Goal: Information Seeking & Learning: Learn about a topic

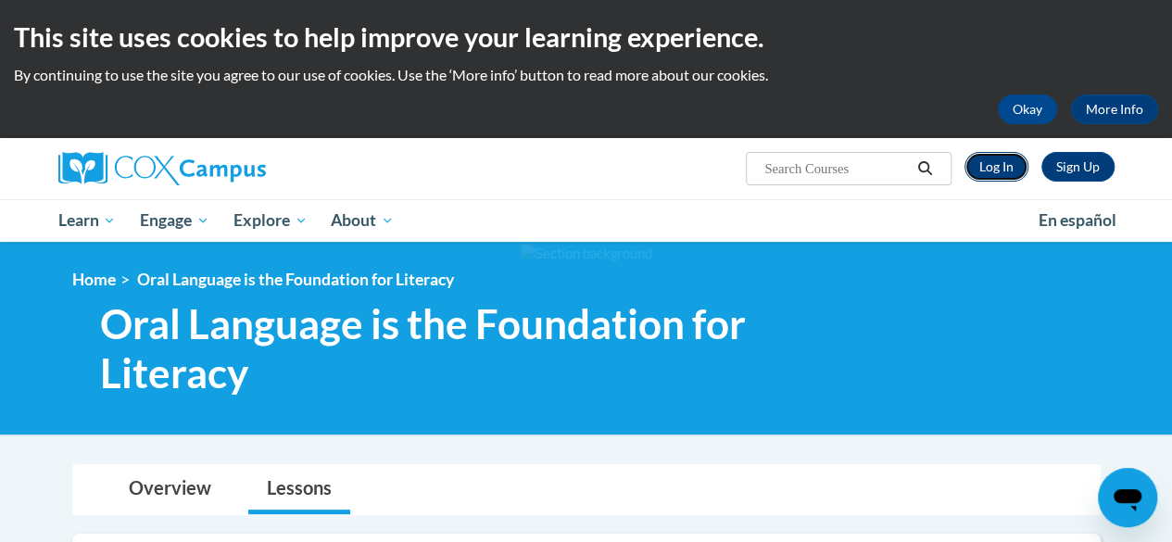
click at [989, 165] on link "Log In" at bounding box center [996, 167] width 64 height 30
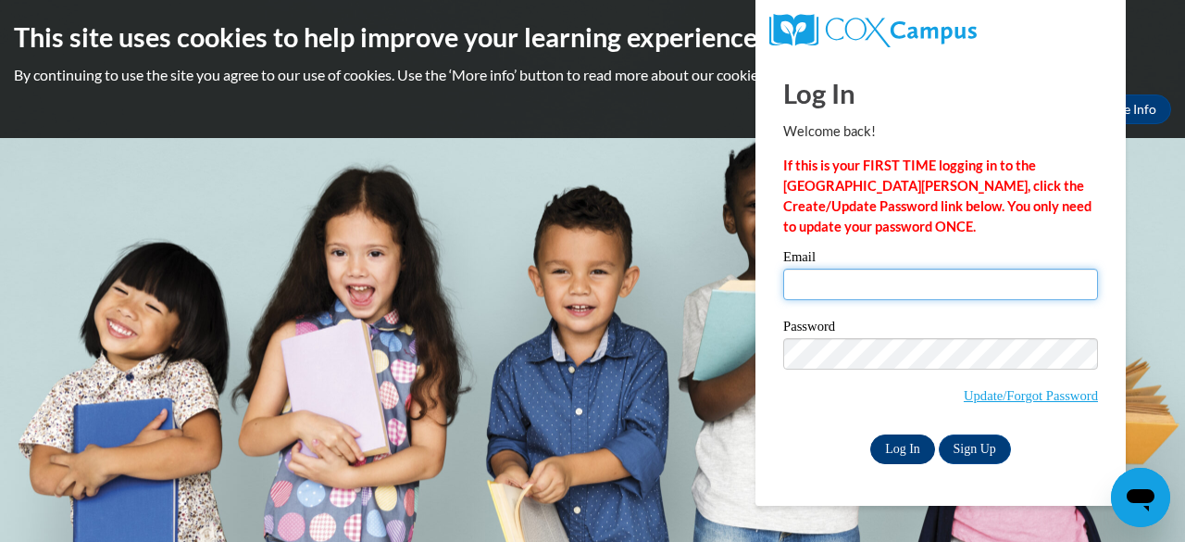
type input "duncanhlouis@gmail.com"
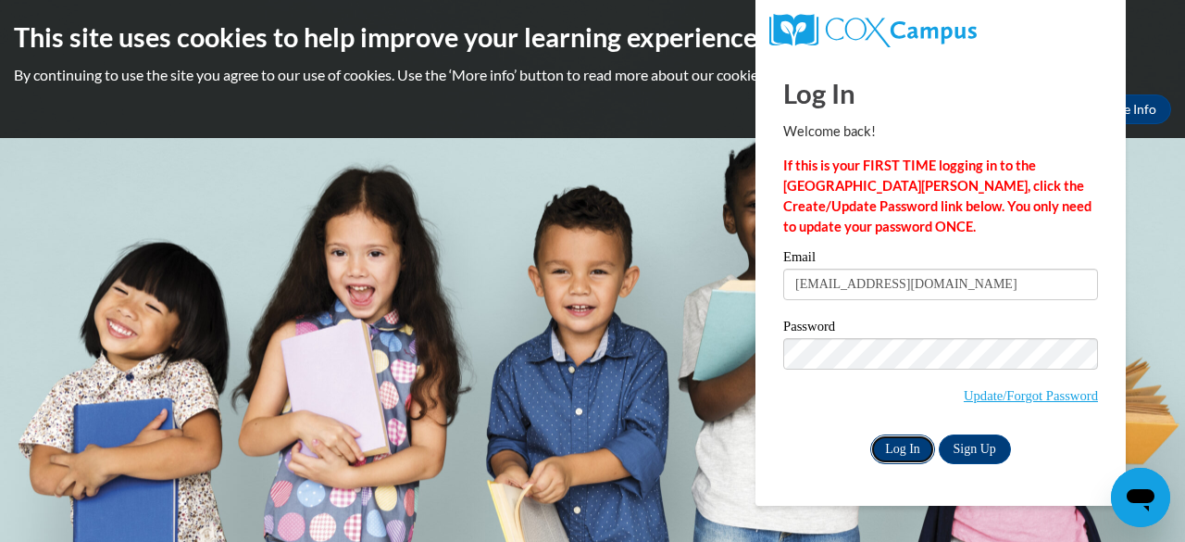
click at [913, 455] on input "Log In" at bounding box center [903, 449] width 65 height 30
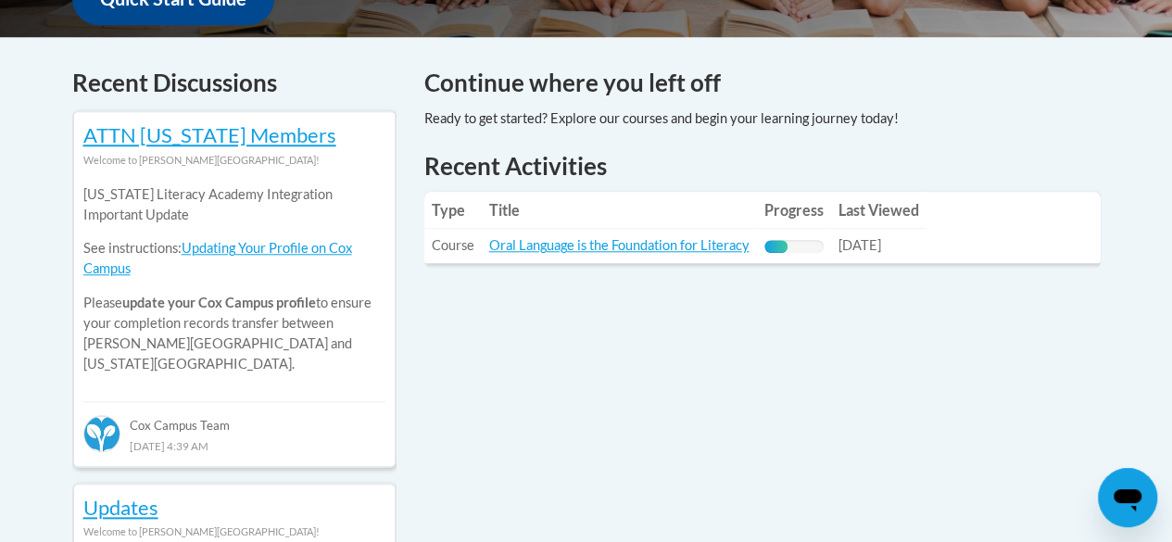
scroll to position [759, 0]
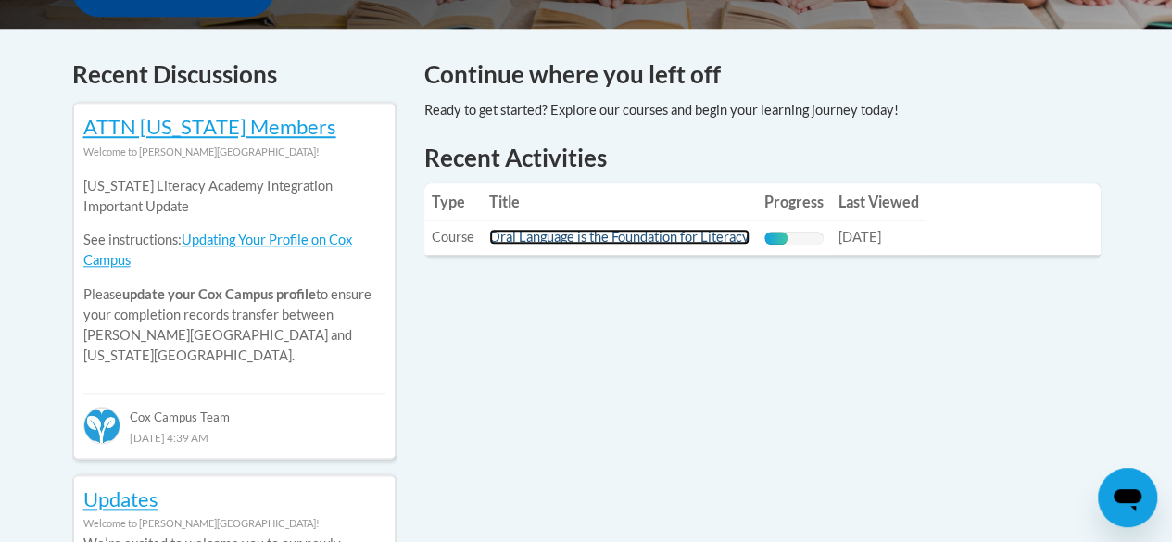
click at [695, 234] on link "Oral Language is the Foundation for Literacy" at bounding box center [619, 237] width 260 height 16
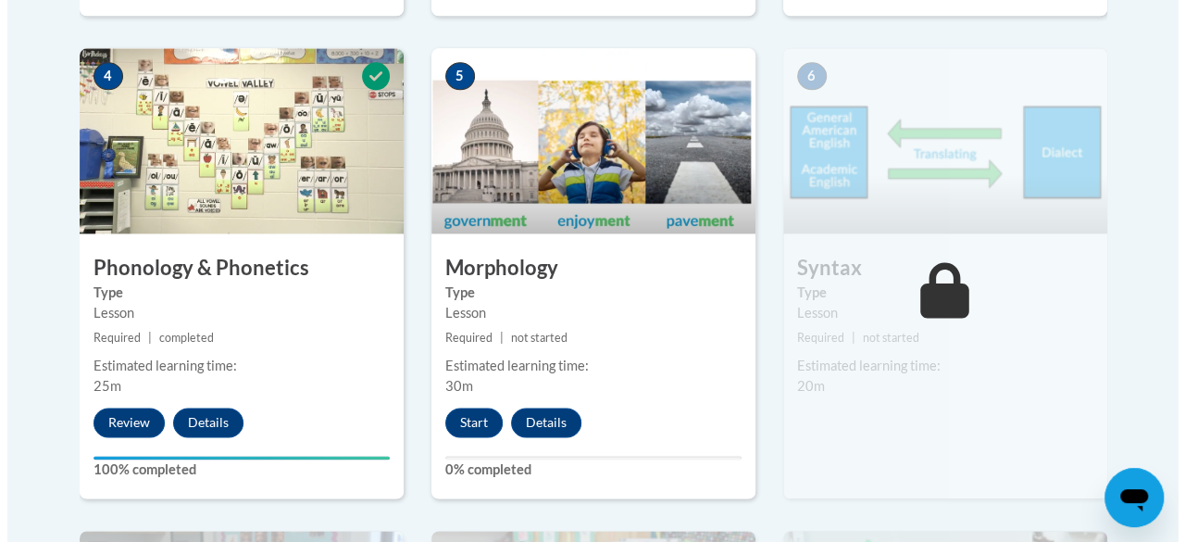
scroll to position [1158, 0]
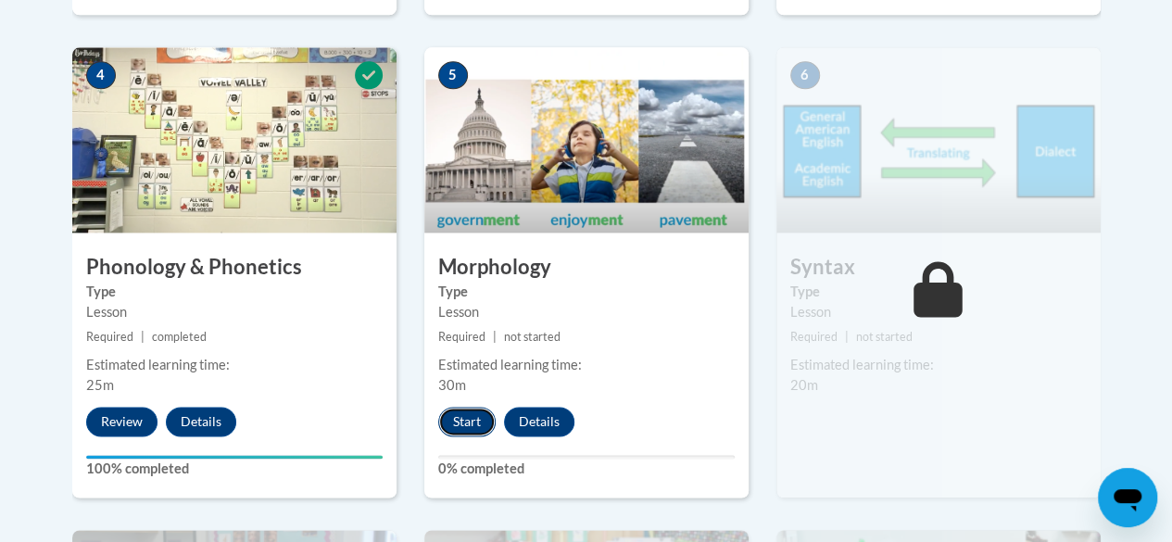
click at [461, 411] on button "Start" at bounding box center [466, 422] width 57 height 30
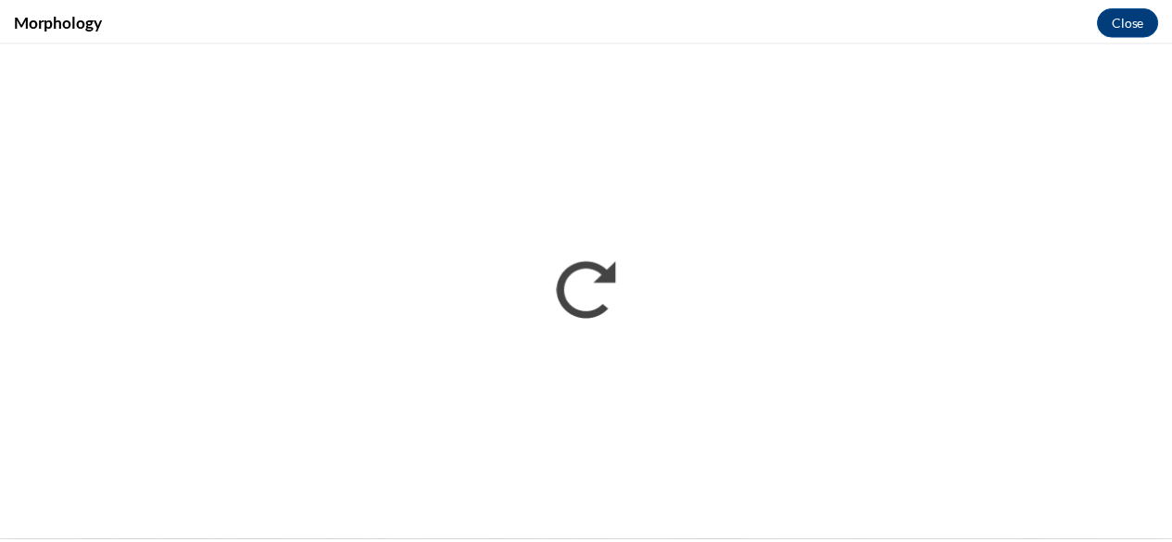
scroll to position [0, 0]
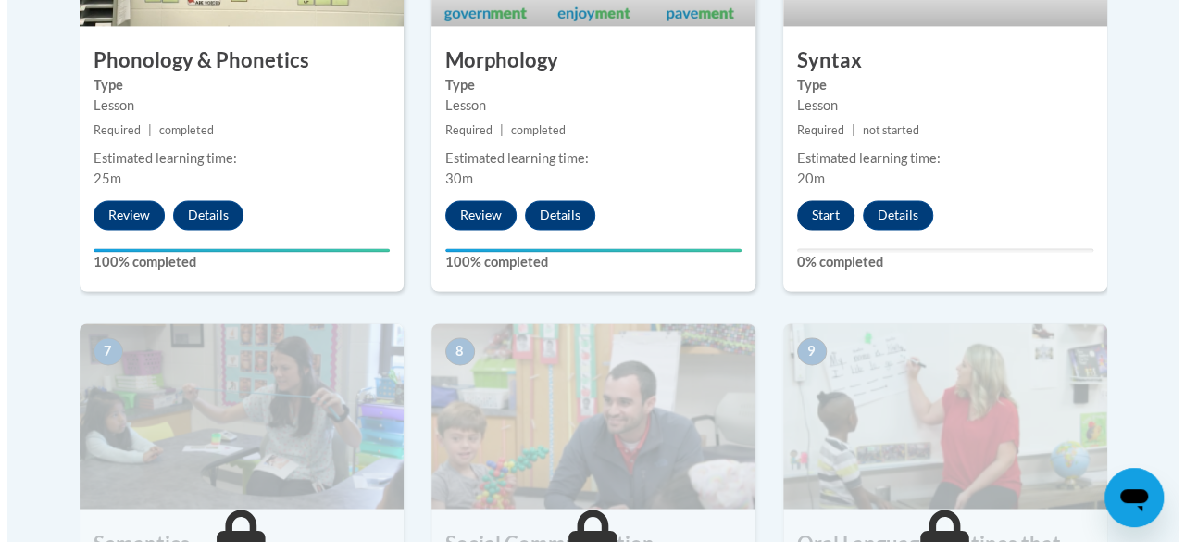
scroll to position [1363, 0]
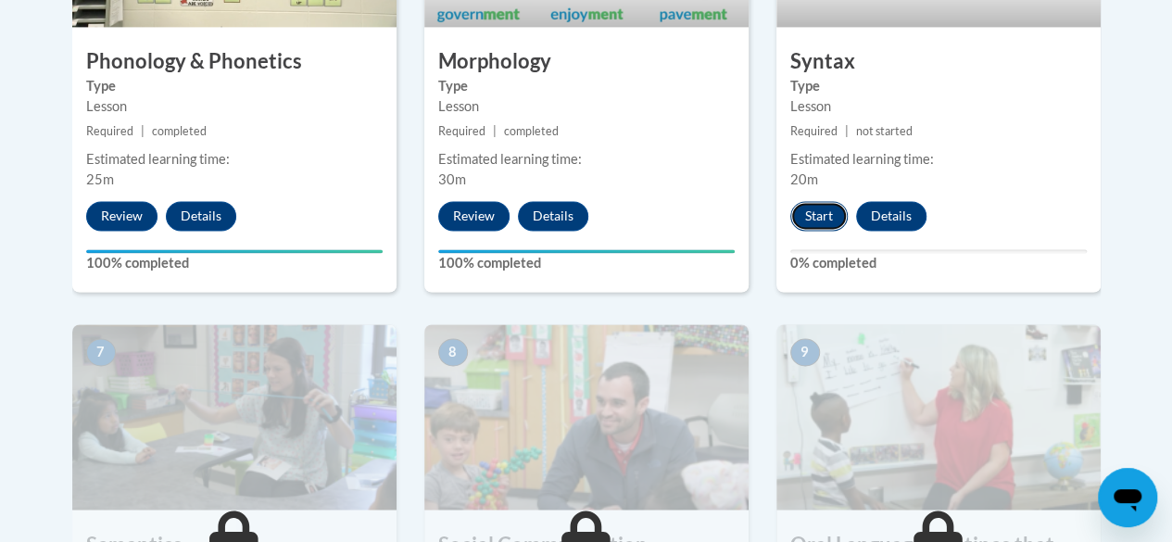
click at [812, 227] on button "Start" at bounding box center [818, 216] width 57 height 30
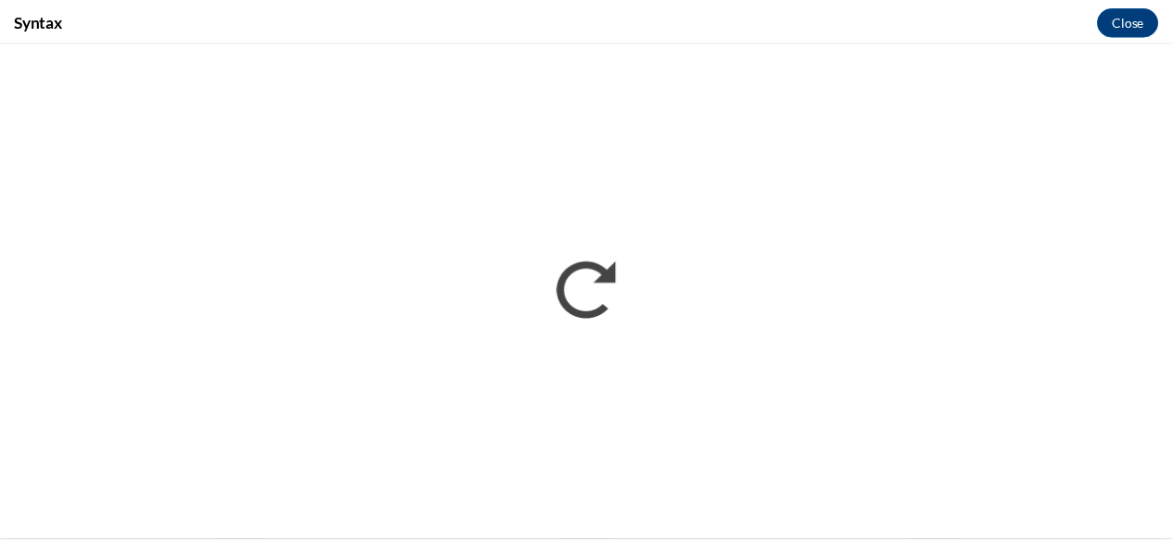
scroll to position [0, 0]
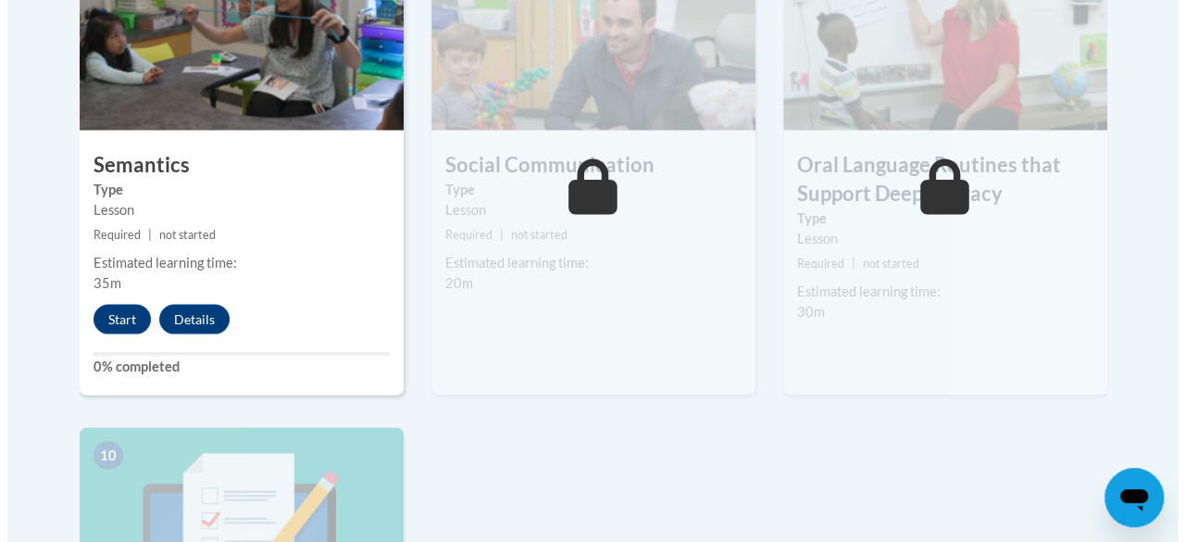
scroll to position [1742, 0]
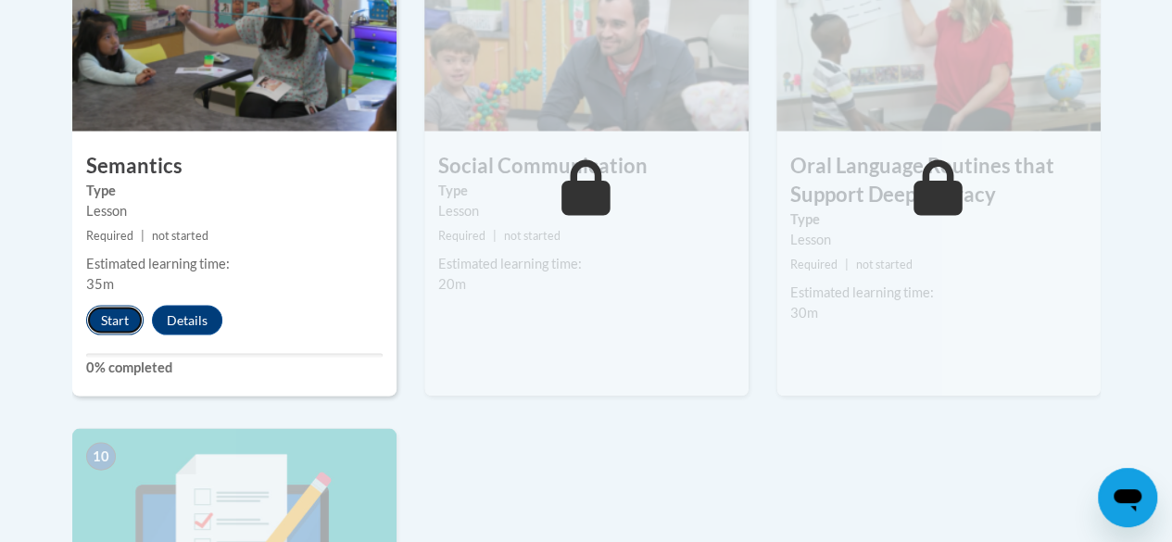
click at [133, 314] on button "Start" at bounding box center [114, 320] width 57 height 30
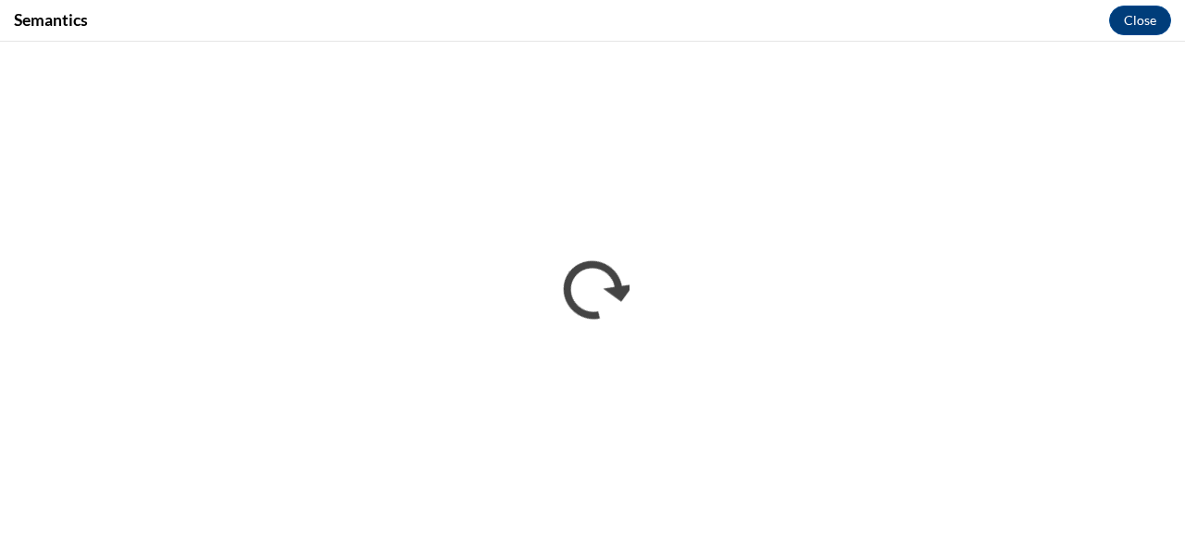
scroll to position [0, 0]
